Goal: Information Seeking & Learning: Find specific fact

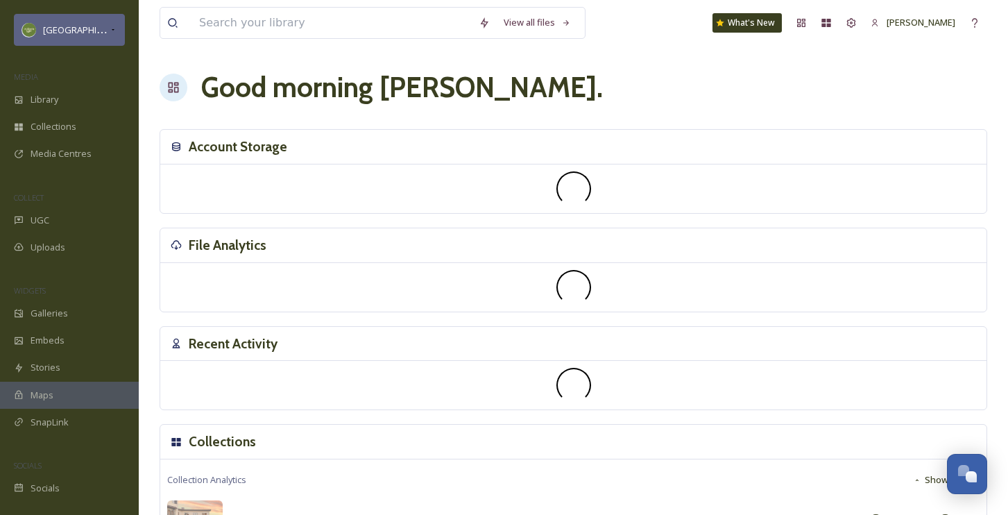
click at [92, 32] on span "[GEOGRAPHIC_DATA]" at bounding box center [87, 29] width 88 height 13
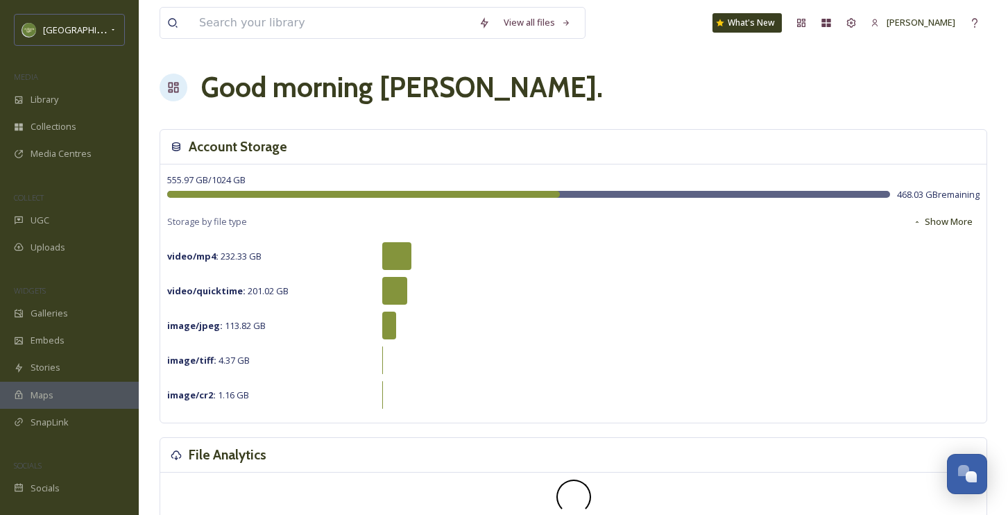
click at [133, 23] on div "[GEOGRAPHIC_DATA]" at bounding box center [69, 30] width 139 height 33
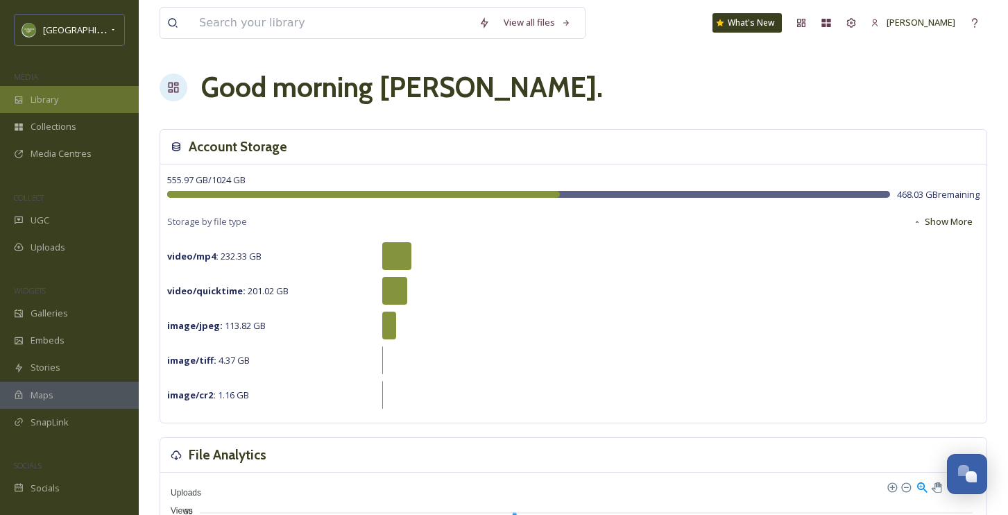
click at [51, 98] on span "Library" at bounding box center [45, 99] width 28 height 13
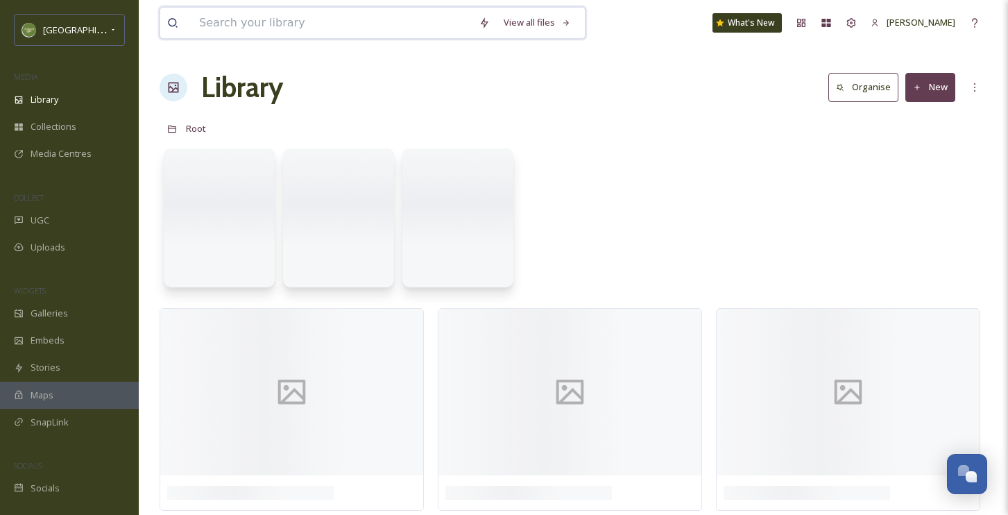
click at [246, 31] on input at bounding box center [332, 23] width 280 height 31
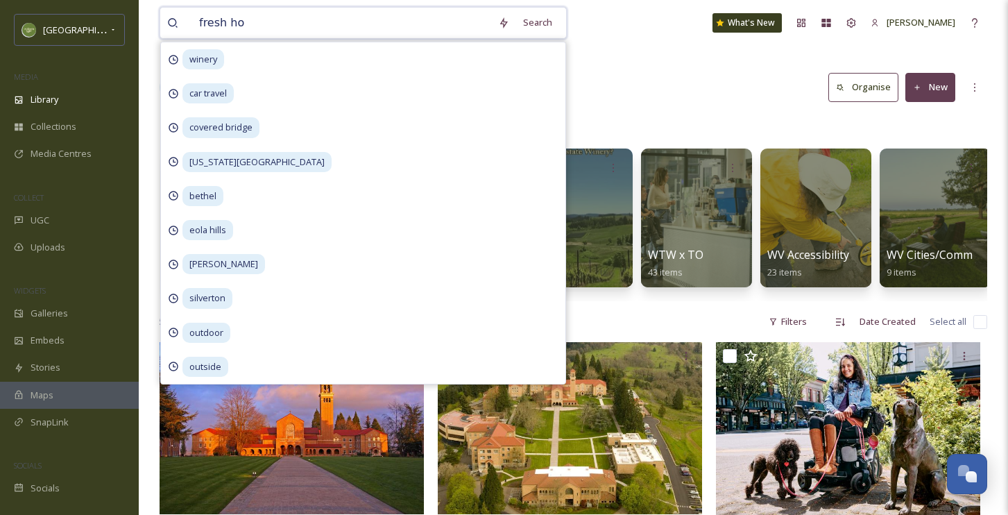
type input "fresh hop"
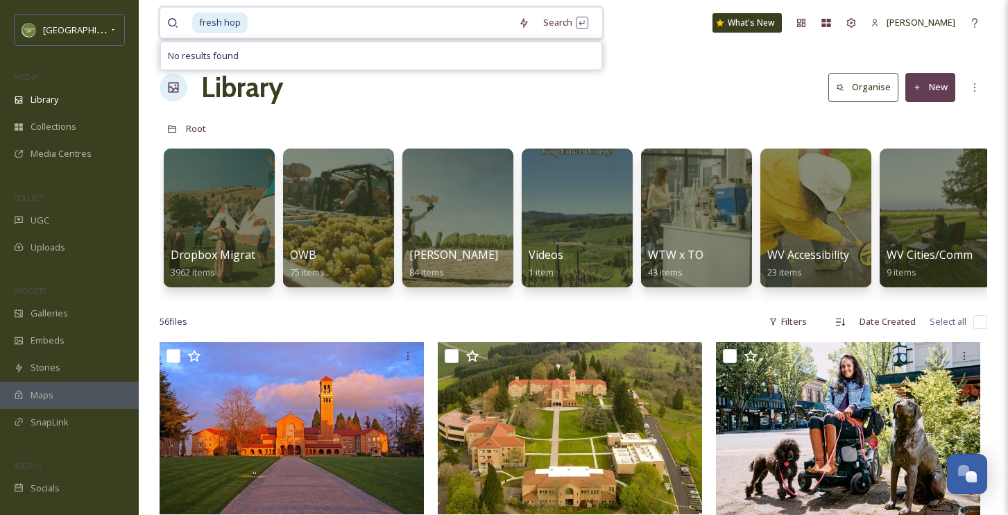
click at [242, 17] on span "fresh hop" at bounding box center [220, 22] width 56 height 20
click at [239, 26] on span "fresh hop" at bounding box center [220, 22] width 56 height 20
click at [244, 26] on span "fresh hop" at bounding box center [220, 22] width 56 height 20
